Goal: Task Accomplishment & Management: Use online tool/utility

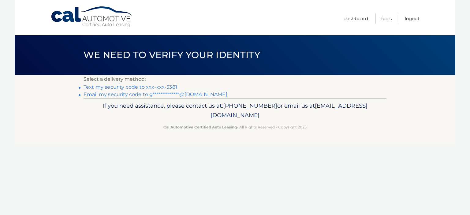
click at [144, 88] on link "Text my security code to xxx-xxx-5381" at bounding box center [131, 87] width 94 height 6
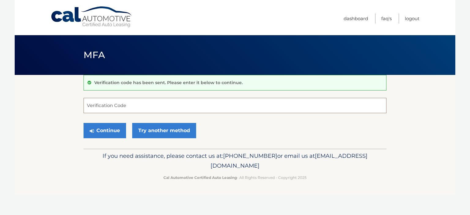
click at [171, 100] on input "Verification Code" at bounding box center [235, 105] width 303 height 15
type input "917702"
click at [98, 128] on button "Continue" at bounding box center [105, 130] width 43 height 15
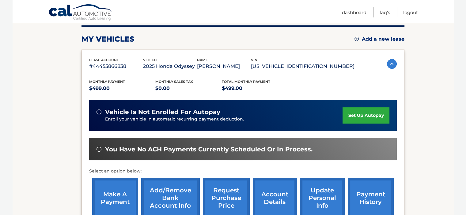
scroll to position [92, 0]
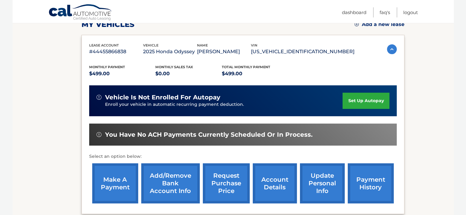
click at [117, 181] on link "make a payment" at bounding box center [115, 183] width 46 height 40
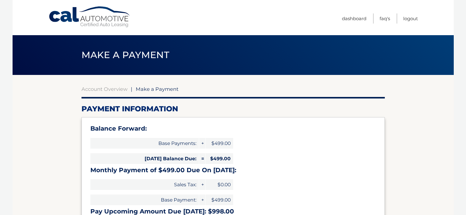
select select "NDRlYmNjMzMtNTNlNy00NWUzLWI5NzItZTJlNDllZTQ0MTA0"
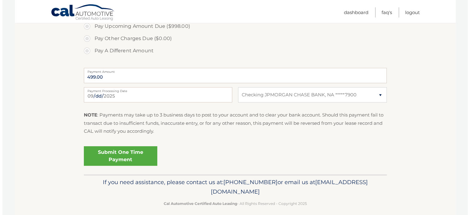
scroll to position [245, 0]
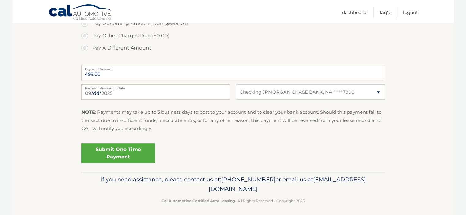
click at [132, 152] on link "Submit One Time Payment" at bounding box center [117, 154] width 73 height 20
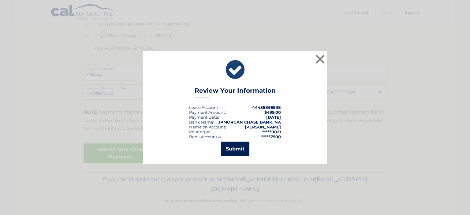
click at [228, 149] on button "Submit" at bounding box center [235, 149] width 28 height 15
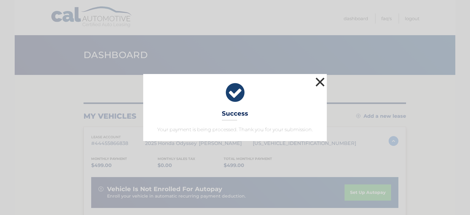
click at [321, 83] on button "×" at bounding box center [320, 82] width 12 height 12
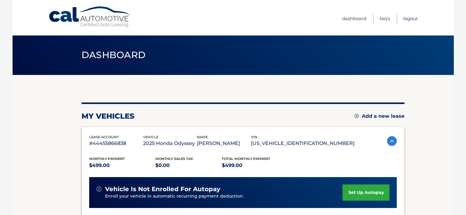
click at [415, 17] on link "Logout" at bounding box center [410, 18] width 15 height 10
